Goal: Transaction & Acquisition: Subscribe to service/newsletter

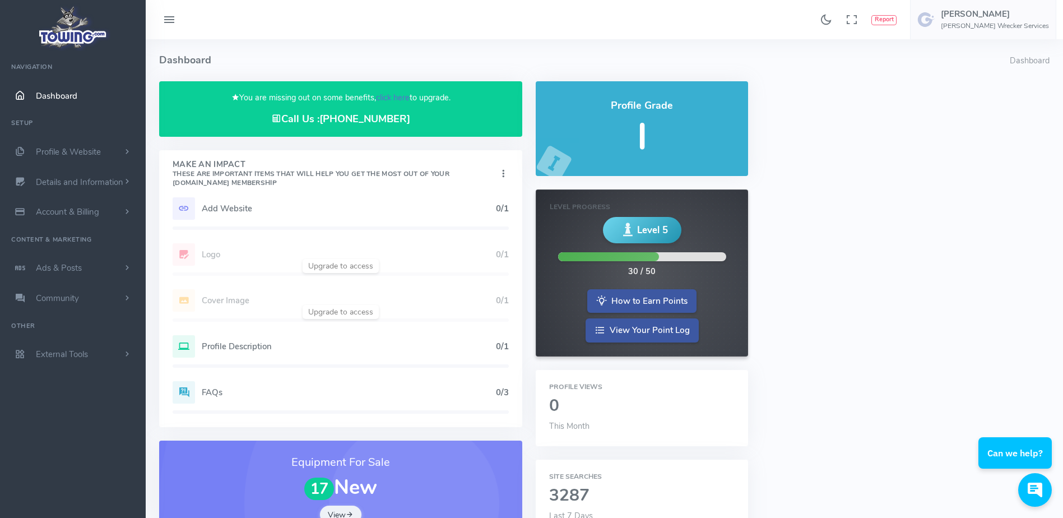
click at [385, 99] on link "click here" at bounding box center [393, 97] width 34 height 11
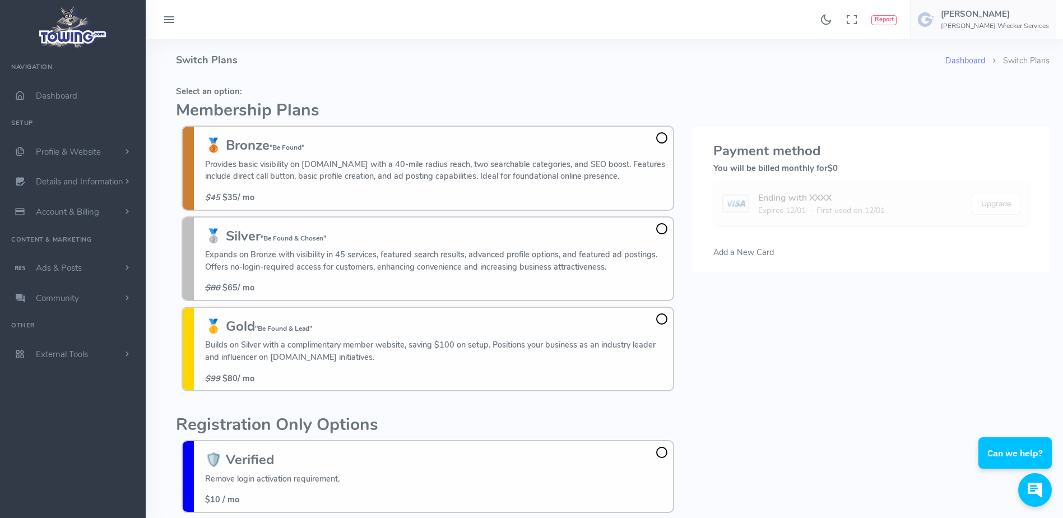
click at [352, 94] on h5 "Select an option:" at bounding box center [428, 91] width 504 height 9
click at [433, 76] on h4 "Switch Plans" at bounding box center [561, 60] width 770 height 42
click at [453, 86] on fieldset "Select an option: Membership Plans 🥉 Bronze "Be Found" Provides basic visibilit…" at bounding box center [428, 239] width 504 height 316
click at [462, 81] on fieldset "Select an option: Membership Plans 🥉 Bronze "Be Found" Provides basic visibilit…" at bounding box center [428, 239] width 504 height 316
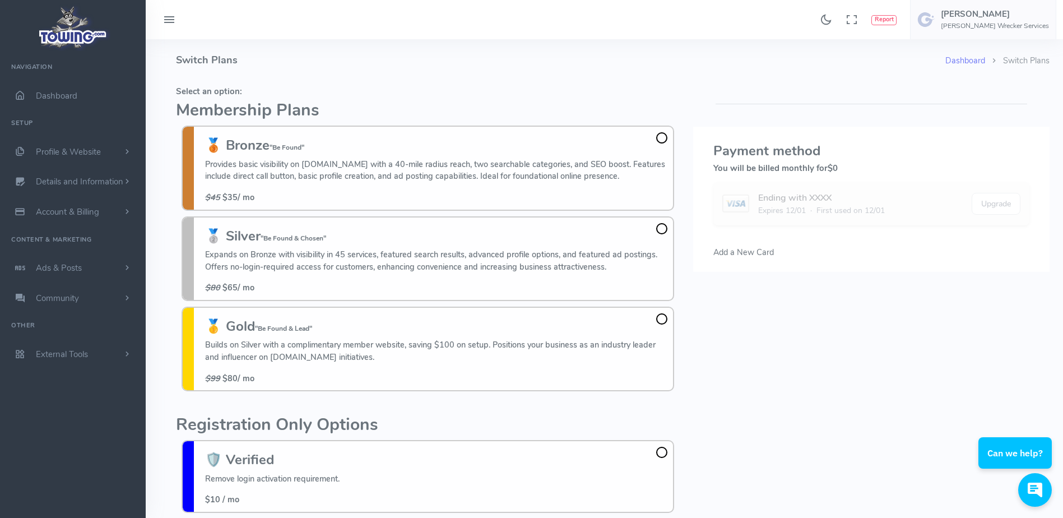
click at [462, 81] on fieldset "Select an option: Membership Plans 🥉 Bronze "Be Found" Provides basic visibilit…" at bounding box center [428, 239] width 504 height 316
click at [662, 229] on span at bounding box center [661, 228] width 11 height 11
click at [0, 0] on input "🥈 Silver "Be Found & Chosen" Expands on Bronze with visibility in 45 services, …" at bounding box center [0, 0] width 0 height 0
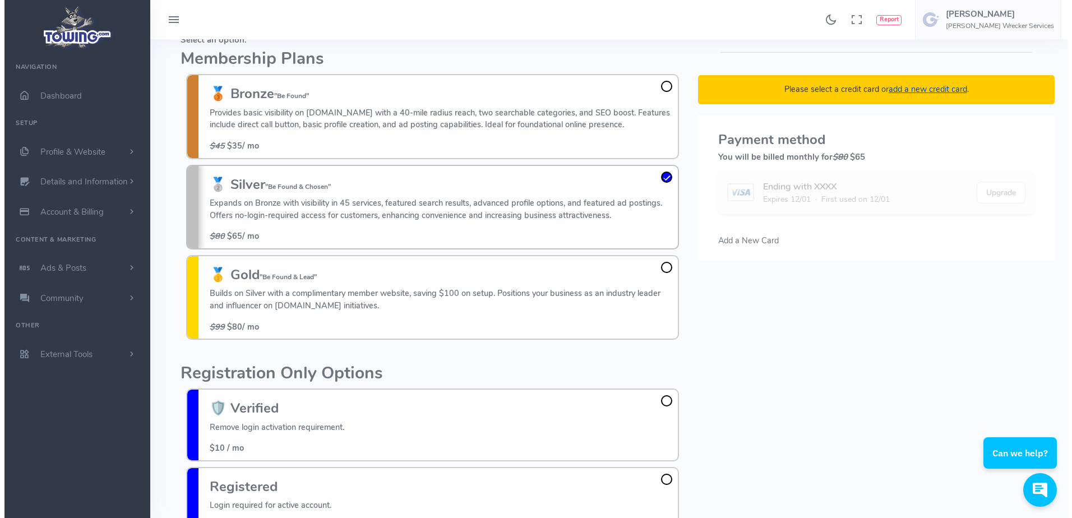
scroll to position [81, 0]
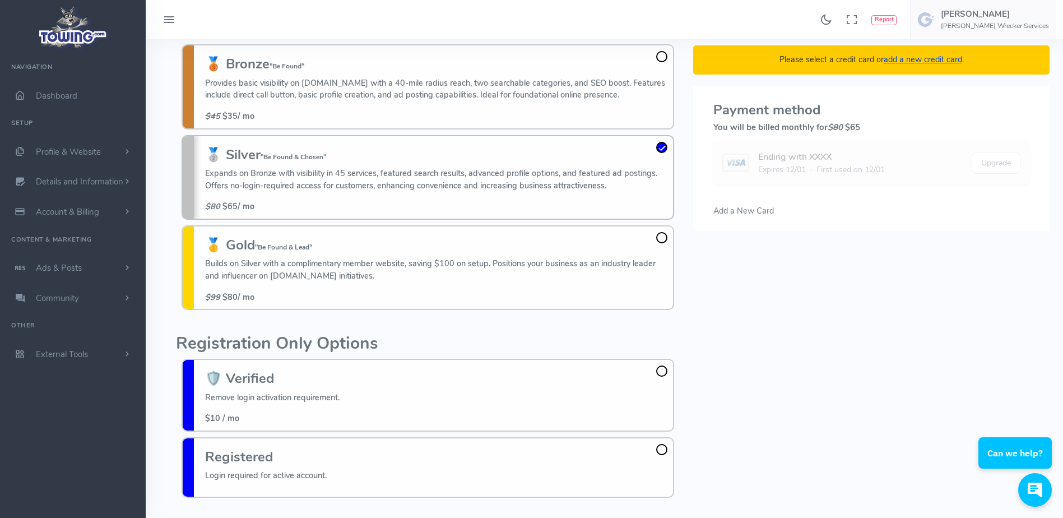
click at [157, 209] on div "Dashboard Switch Plans Switch Plans Select an option: Membership Plans 🥉 Bronze…" at bounding box center [605, 316] width 918 height 716
click at [346, 22] on div "Found 17 results Analytics Report Users Erwin Brown" at bounding box center [605, 19] width 918 height 39
click at [744, 210] on span "Add a New Card" at bounding box center [744, 210] width 61 height 11
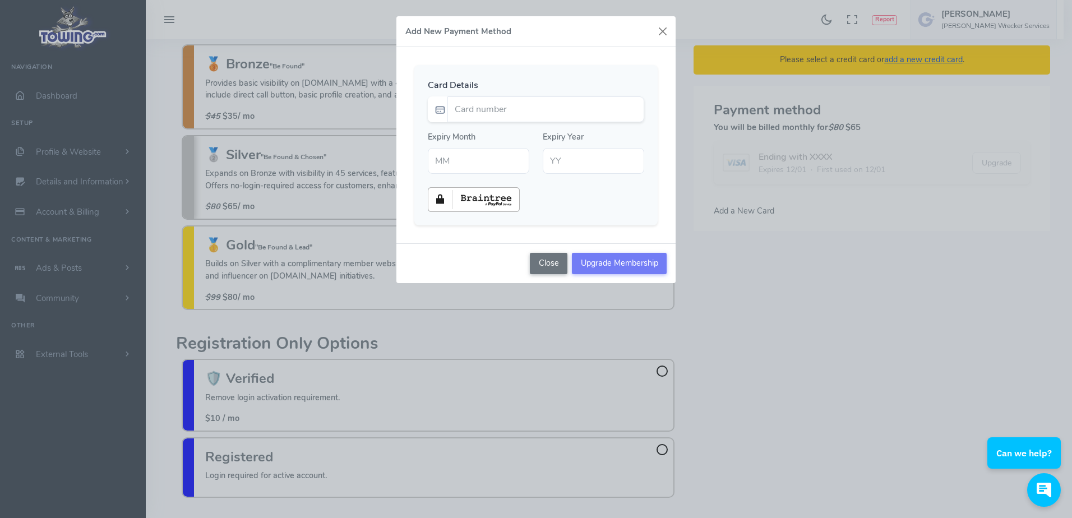
click at [716, 270] on div "Add New Payment Method Card Details Expiry Month Expiry Year" at bounding box center [536, 259] width 1072 height 518
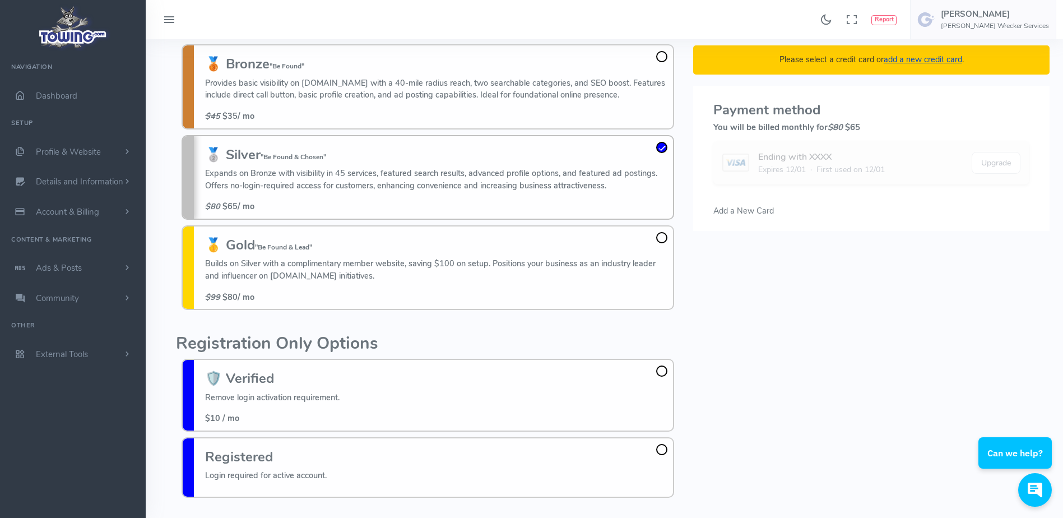
click at [756, 208] on span "Add a New Card" at bounding box center [744, 210] width 61 height 11
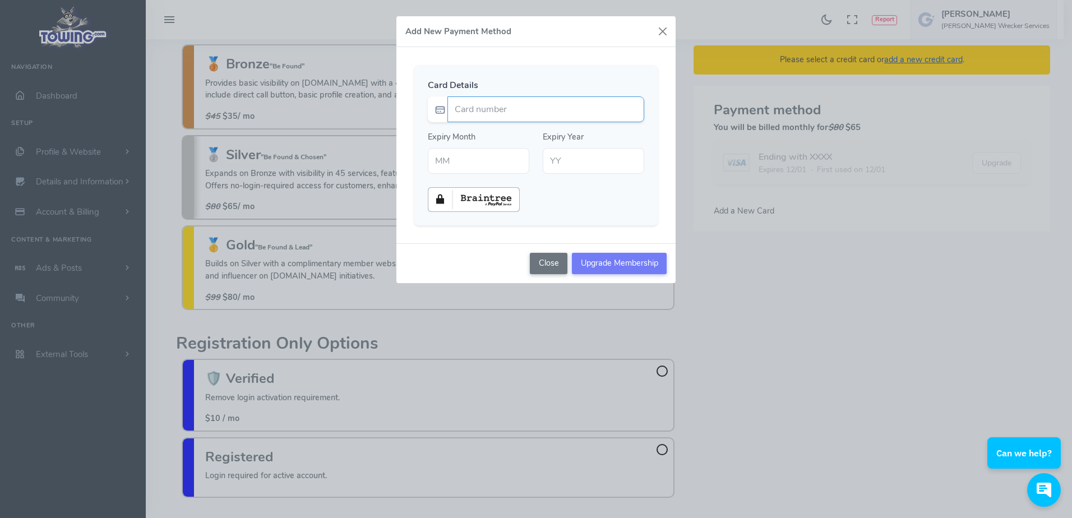
click at [552, 109] on input "Card number" at bounding box center [545, 109] width 197 height 26
type input "4293600006966787"
click at [553, 63] on div "Card Details 4293600006966787 Expiry Month Expiry Year" at bounding box center [535, 145] width 279 height 196
click at [478, 163] on input "text" at bounding box center [478, 161] width 101 height 26
type input "05"
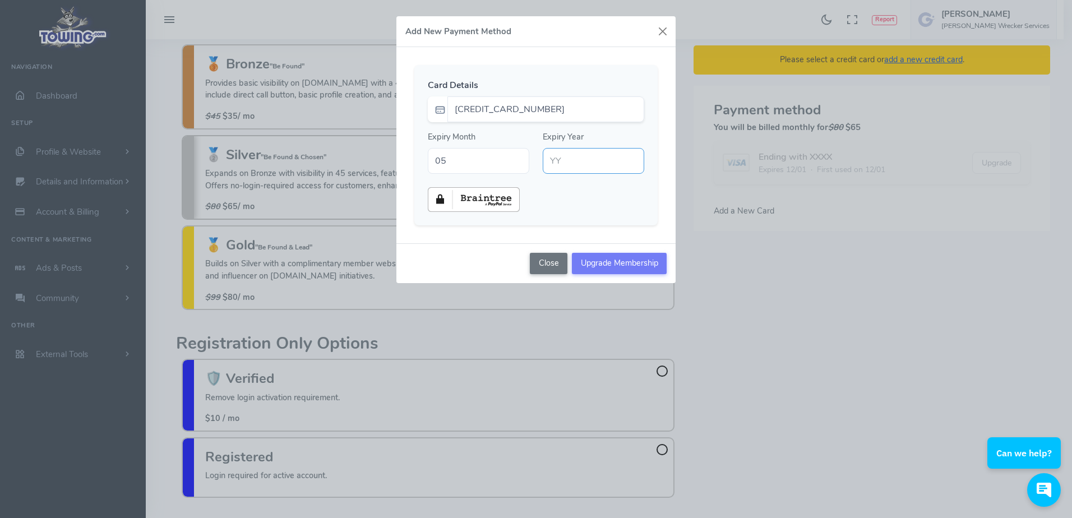
click at [552, 161] on input "text" at bounding box center [593, 161] width 101 height 26
type input "30"
click at [630, 264] on input "Upgrade Membership" at bounding box center [619, 263] width 95 height 21
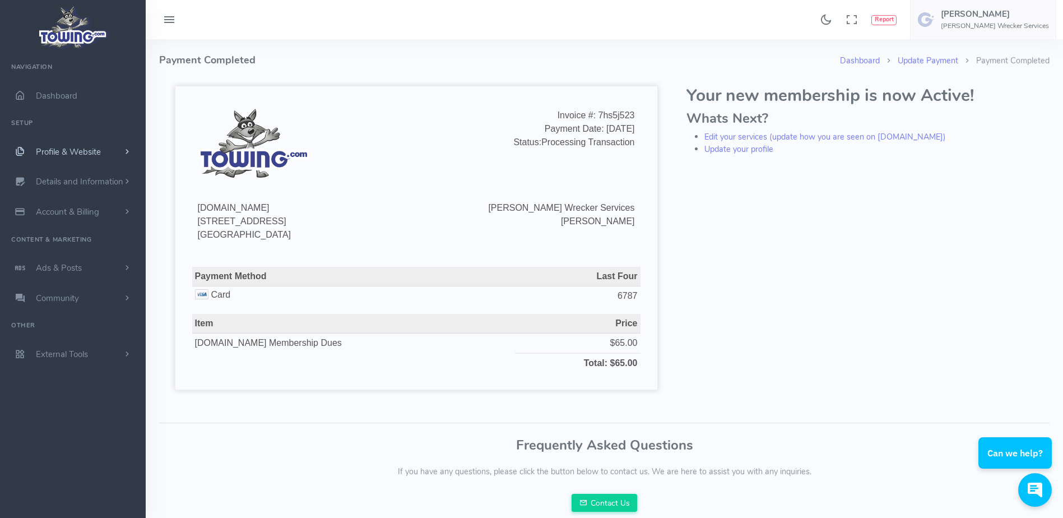
click at [105, 155] on link "Profile & Website" at bounding box center [73, 152] width 146 height 30
click at [74, 94] on span "Dashboard" at bounding box center [56, 95] width 41 height 11
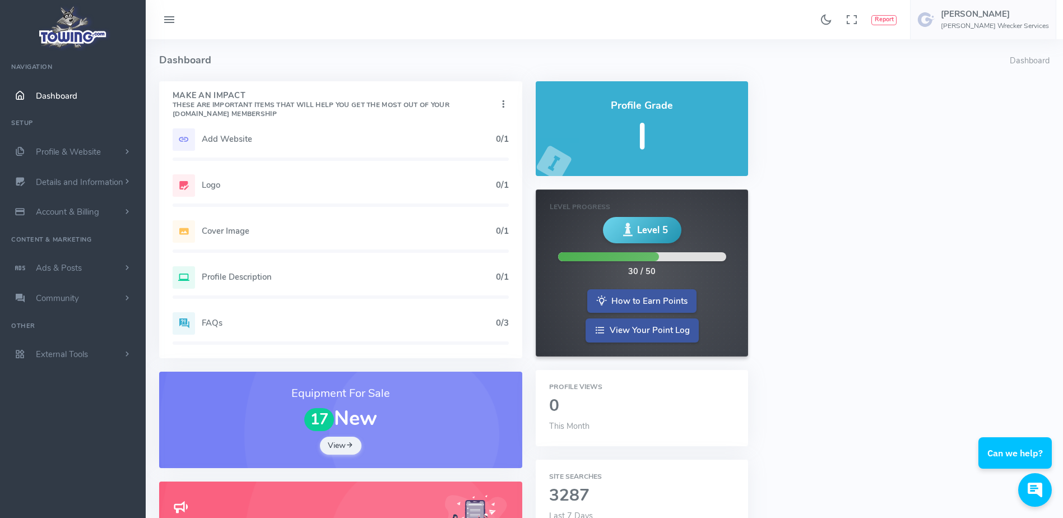
click at [278, 137] on h5 "Add Website" at bounding box center [349, 139] width 294 height 9
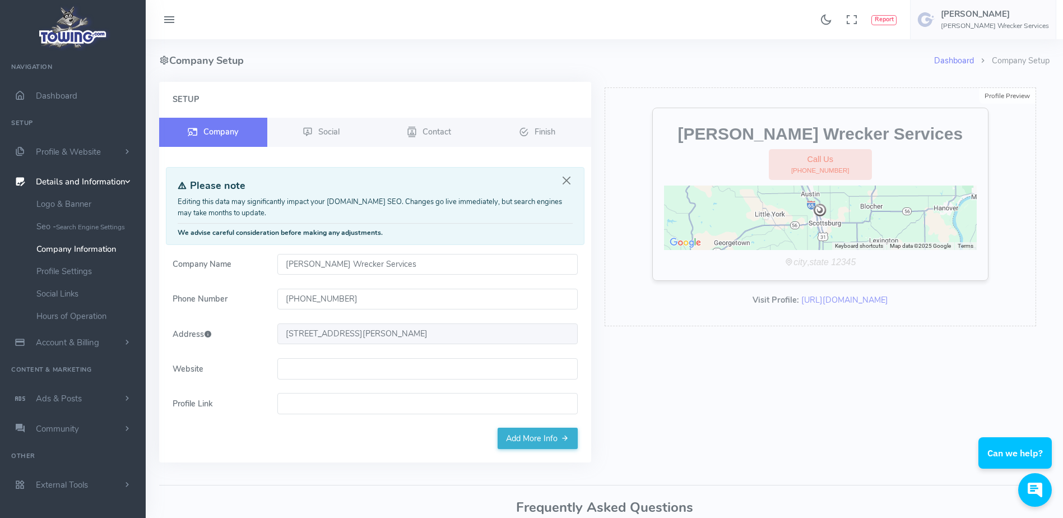
click at [334, 365] on input "Website" at bounding box center [427, 368] width 300 height 21
paste input "www.goodinsgarage.com/"
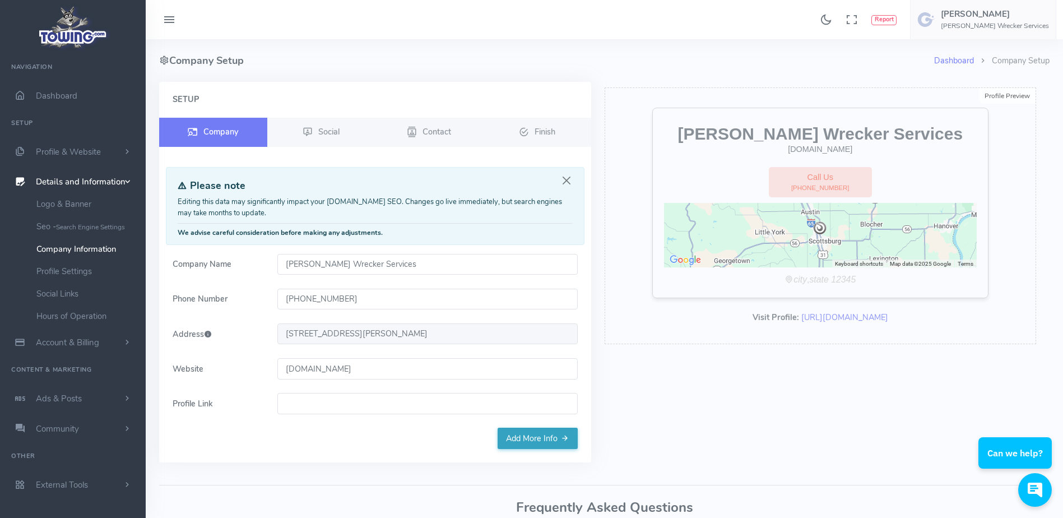
type input "www.goodinsgarage.com"
click at [529, 436] on link "Add More Info" at bounding box center [538, 438] width 80 height 21
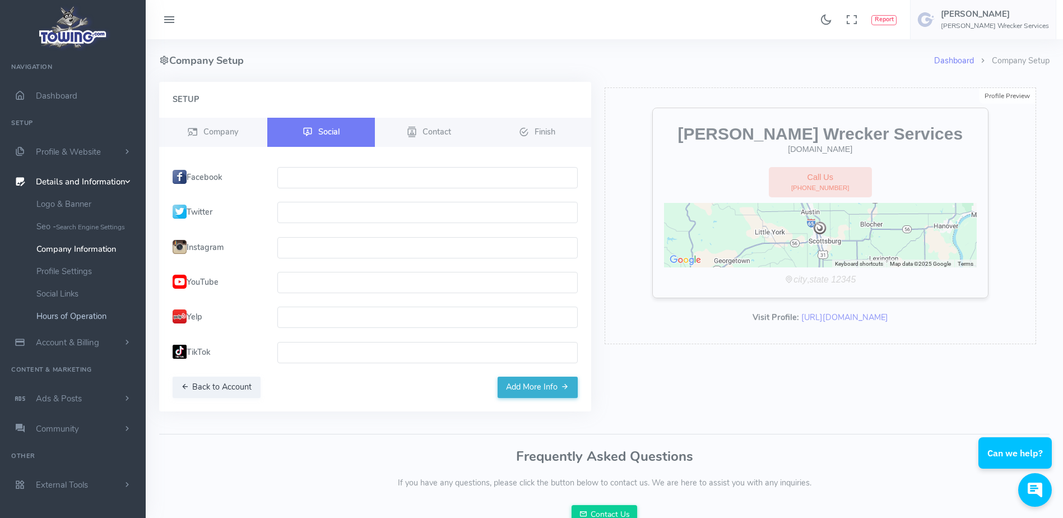
click at [101, 308] on link "Hours of Operation" at bounding box center [87, 316] width 118 height 22
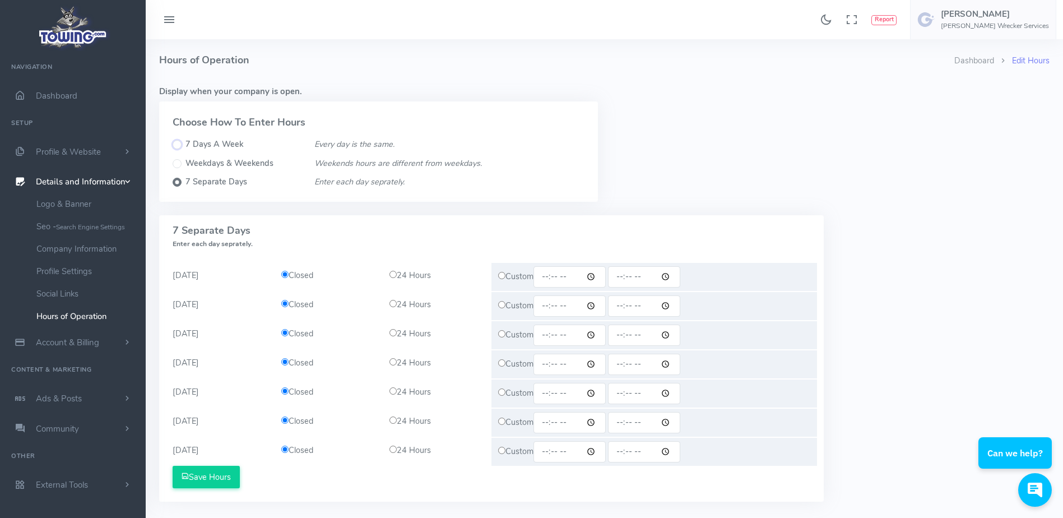
click at [178, 145] on input "7 Days A Week" at bounding box center [177, 144] width 9 height 9
radio input "true"
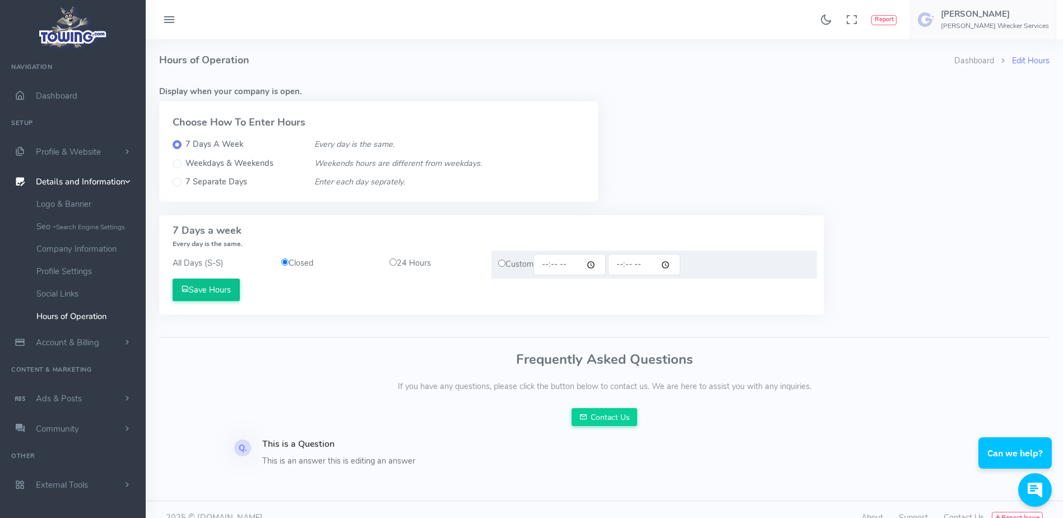
click at [217, 293] on button "Save Hours" at bounding box center [206, 290] width 67 height 22
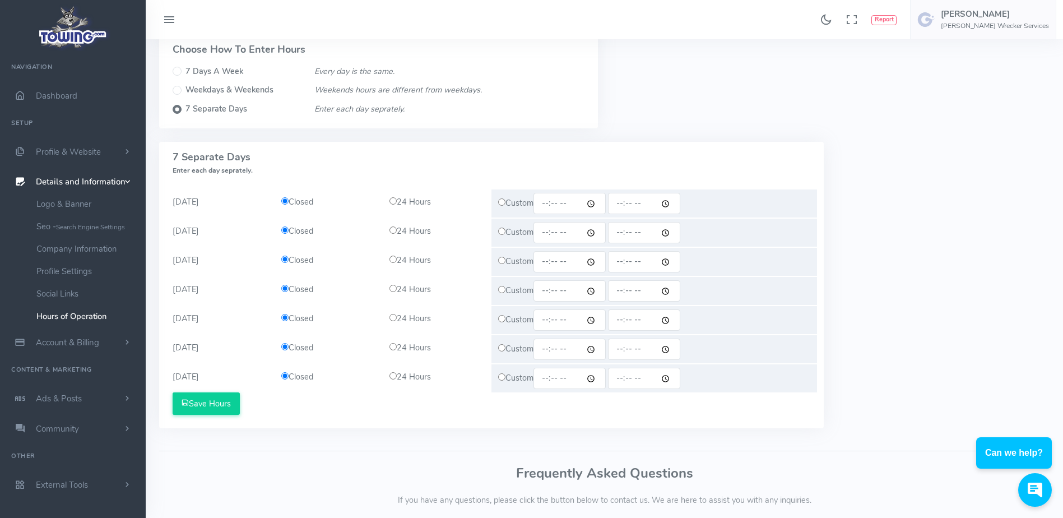
scroll to position [57, 0]
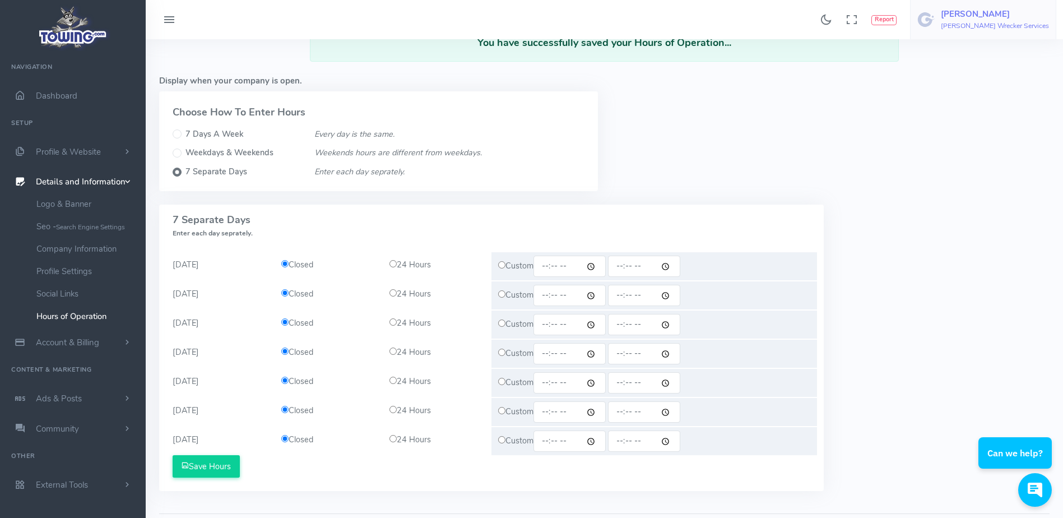
click at [1004, 16] on h5 "[PERSON_NAME]" at bounding box center [995, 14] width 108 height 9
click at [854, 141] on div "Display when your company is open. Choose How To Enter Hours 7 Days A Week Ever…" at bounding box center [604, 138] width 904 height 134
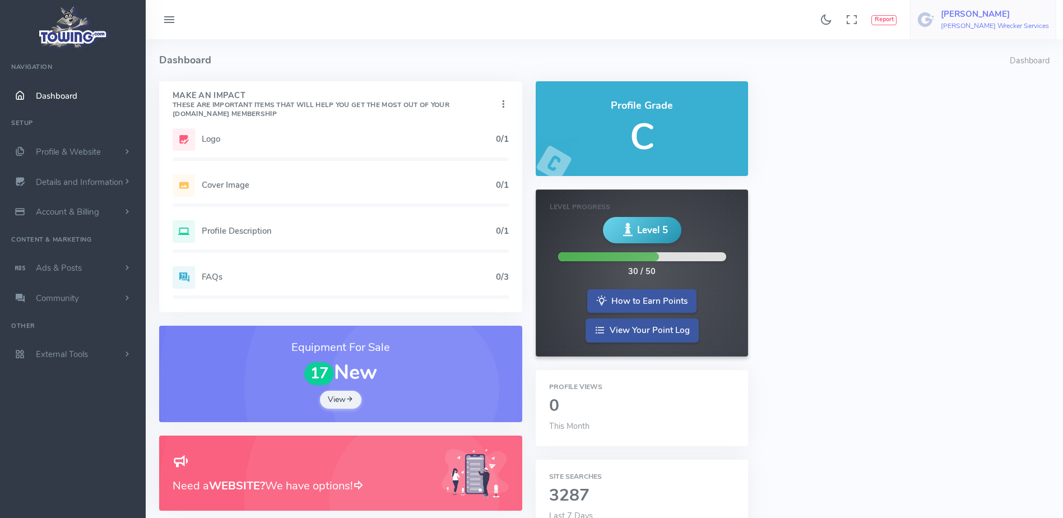
click at [1015, 17] on h5 "Greg Goodin" at bounding box center [995, 14] width 108 height 9
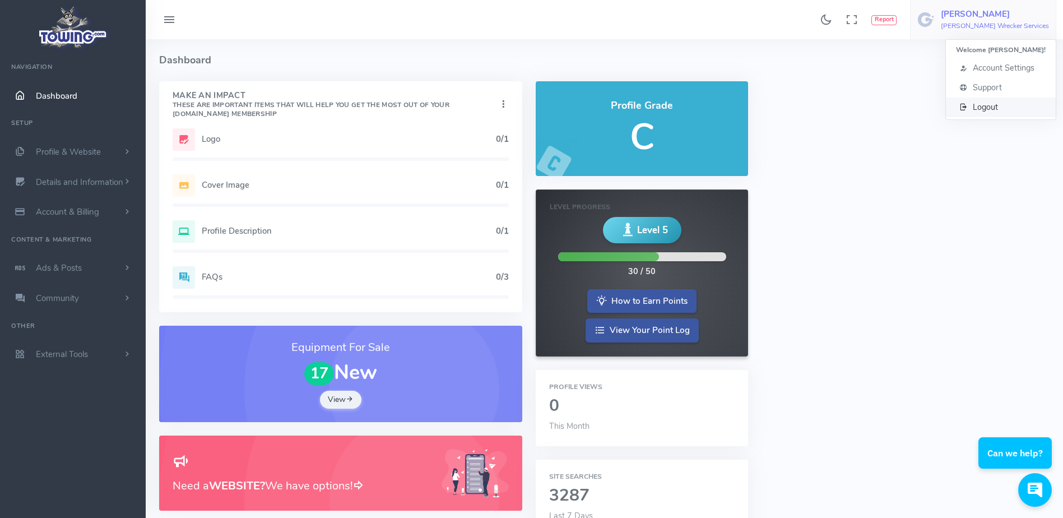
click at [992, 114] on link "Logout" at bounding box center [1001, 108] width 110 height 20
click at [113, 178] on span "Details and Information" at bounding box center [79, 182] width 87 height 11
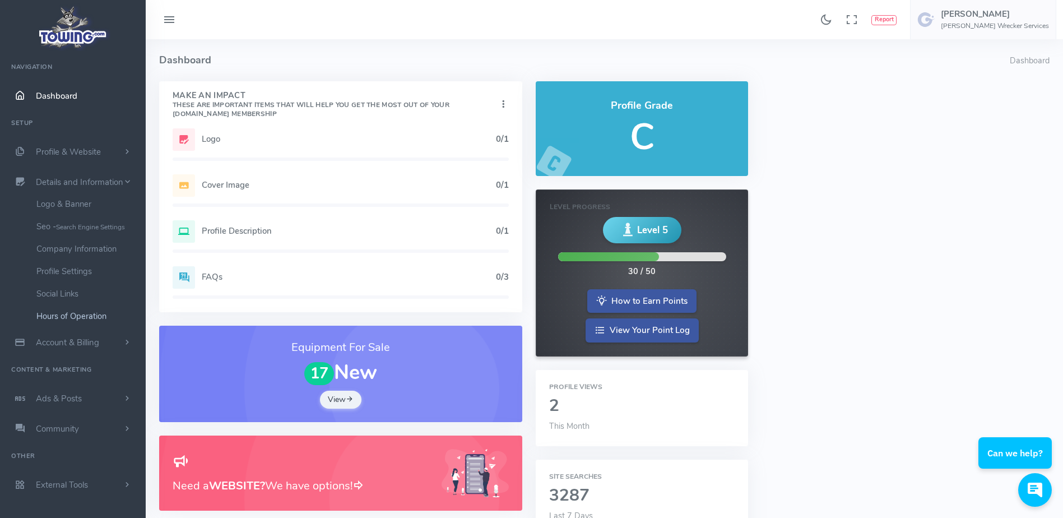
click at [80, 313] on link "Hours of Operation" at bounding box center [87, 316] width 118 height 22
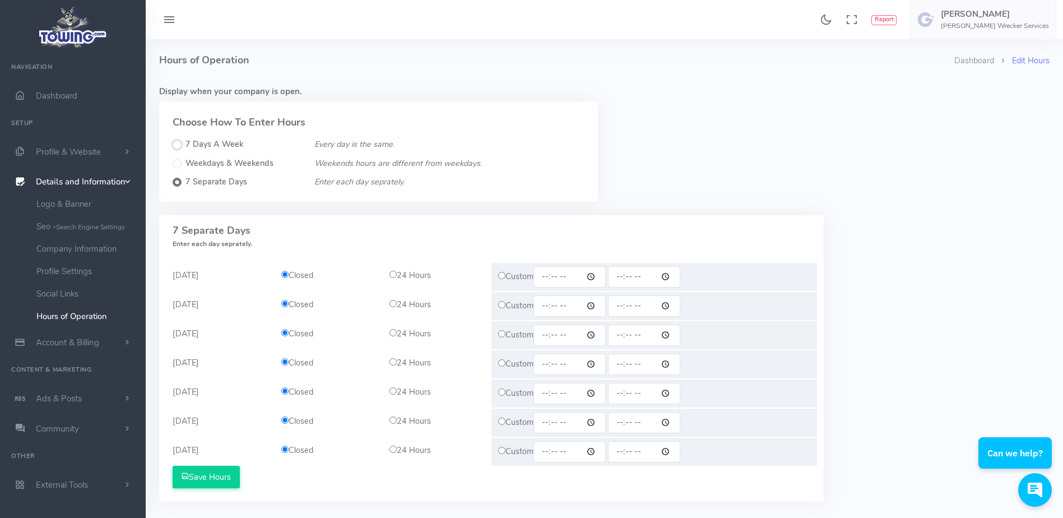
click at [178, 144] on input "7 Days A Week" at bounding box center [177, 144] width 9 height 9
radio input "true"
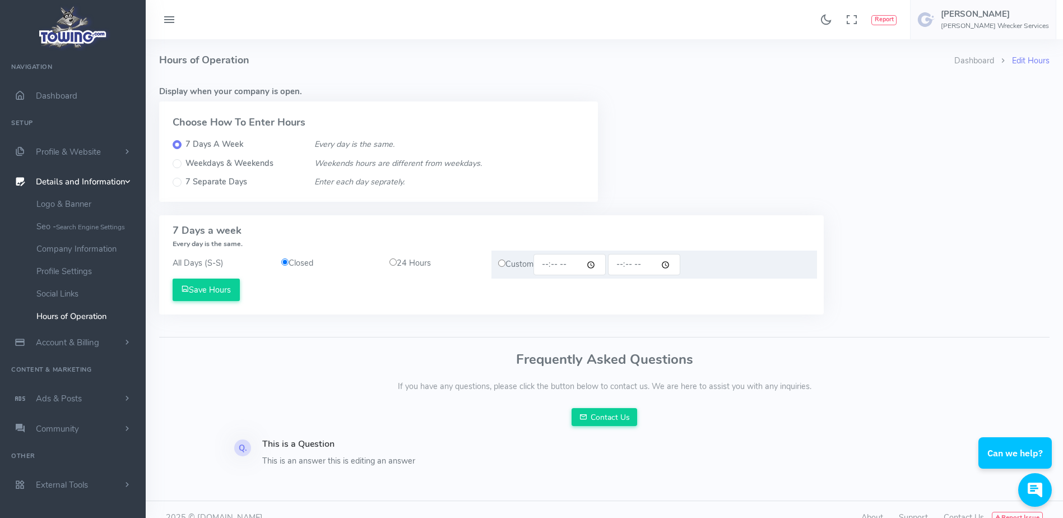
click at [396, 263] on input "radio" at bounding box center [393, 261] width 7 height 7
radio input "true"
click at [232, 295] on button "Save Hours" at bounding box center [206, 290] width 67 height 22
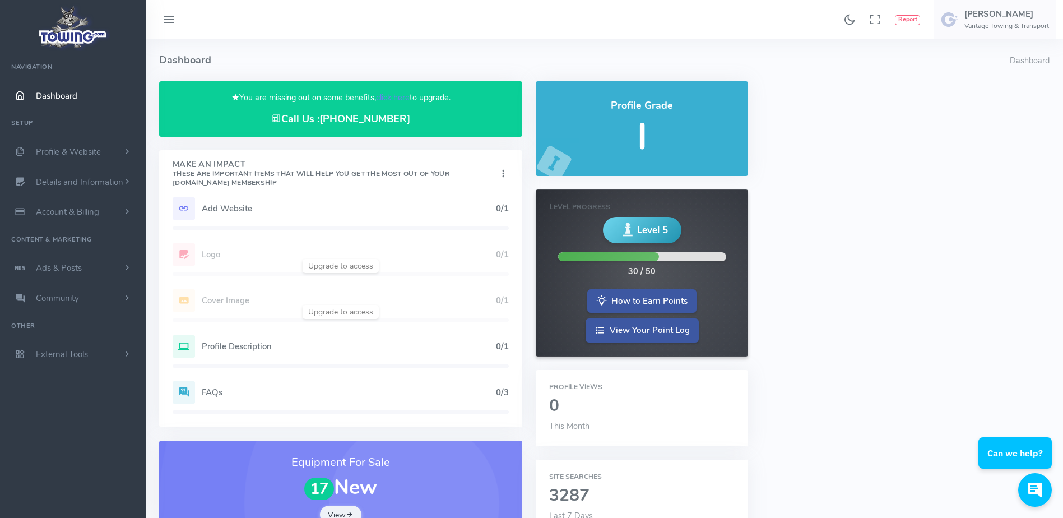
click at [263, 27] on div "Found 17 results Analytics Report Users Erwin Brown" at bounding box center [605, 19] width 918 height 39
click at [402, 96] on link "click here" at bounding box center [393, 97] width 34 height 11
click at [983, 17] on h5 "[PERSON_NAME]" at bounding box center [1007, 14] width 85 height 9
click at [979, 104] on link "Logout" at bounding box center [1001, 108] width 110 height 20
click at [385, 99] on link "click here" at bounding box center [393, 97] width 34 height 11
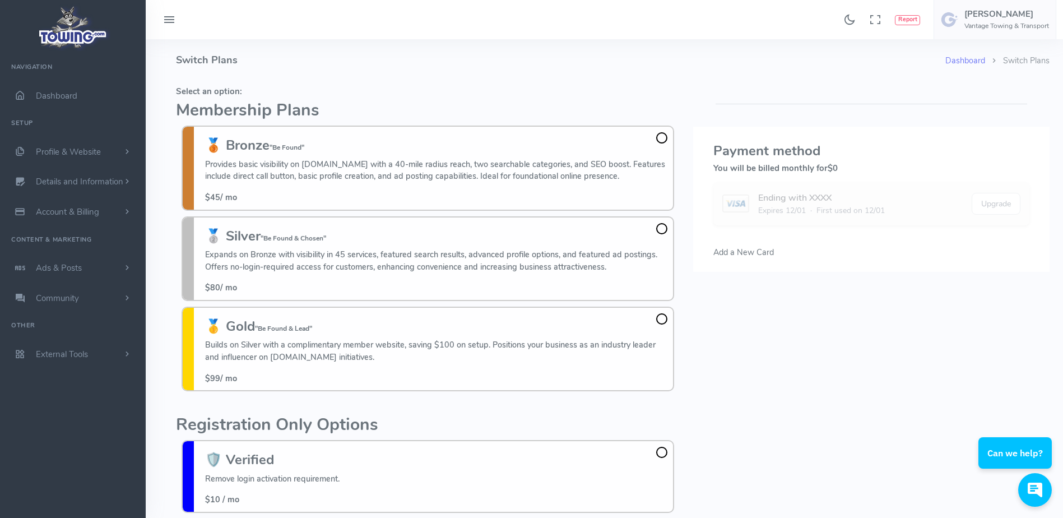
click at [304, 81] on h4 "Switch Plans" at bounding box center [561, 60] width 770 height 42
click at [336, 73] on h4 "Switch Plans" at bounding box center [561, 60] width 770 height 42
click at [261, 49] on h4 "Switch Plans" at bounding box center [561, 60] width 770 height 42
